Goal: Task Accomplishment & Management: Complete application form

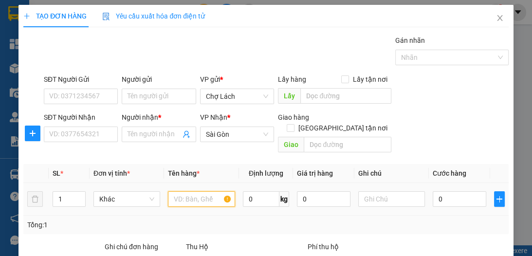
click at [185, 191] on input "text" at bounding box center [201, 199] width 67 height 16
click at [210, 191] on input "text" at bounding box center [201, 199] width 67 height 16
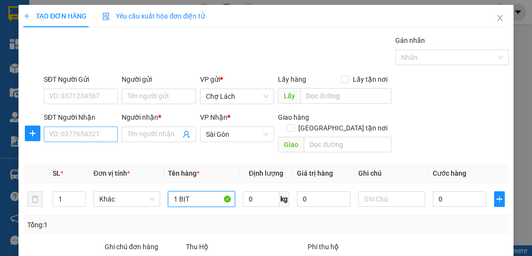
type input "1 BỊT"
click at [99, 136] on input "SĐT Người Nhận" at bounding box center [81, 135] width 74 height 16
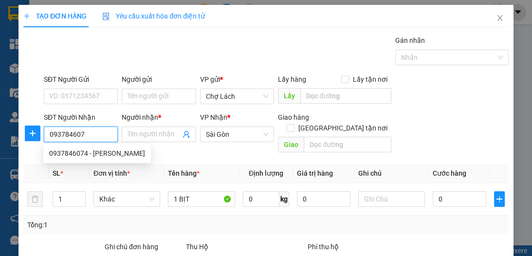
type input "0937846074"
click at [94, 152] on div "0937846074 - [PERSON_NAME]" at bounding box center [97, 153] width 96 height 11
type input "VŨ"
type input "[PERSON_NAME]"
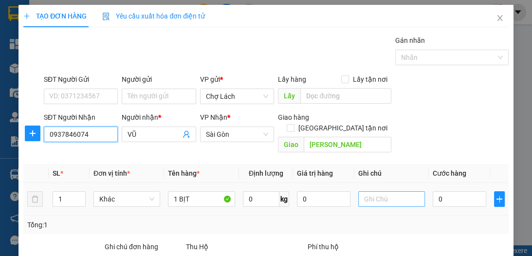
type input "0937846074"
click at [409, 191] on input "text" at bounding box center [392, 199] width 67 height 16
type input "6RI"
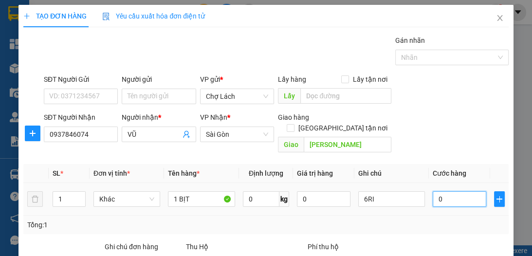
click at [437, 191] on input "0" at bounding box center [460, 199] width 54 height 16
type input "4"
type input "40"
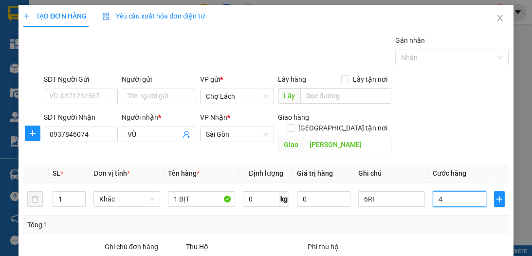
type input "40"
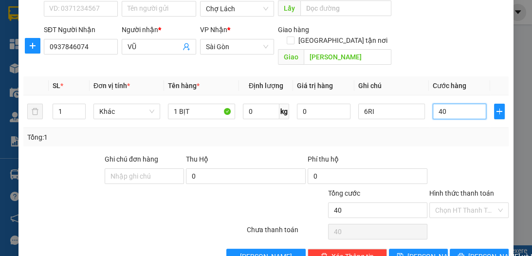
scroll to position [103, 0]
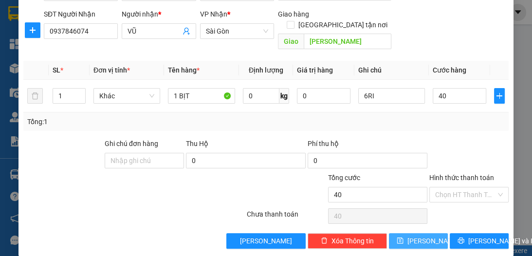
type input "40.000"
click at [415, 236] on button "[PERSON_NAME]" at bounding box center [418, 241] width 59 height 16
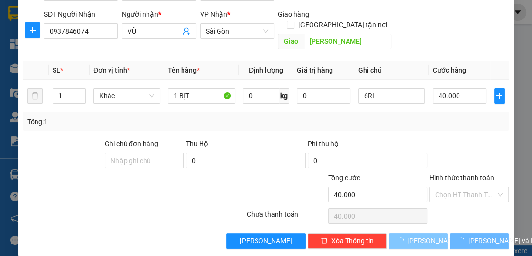
type input "0"
